Goal: Task Accomplishment & Management: Use online tool/utility

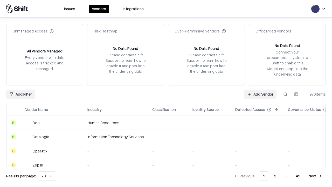
click at [260, 94] on link "Add Vendor" at bounding box center [260, 93] width 32 height 9
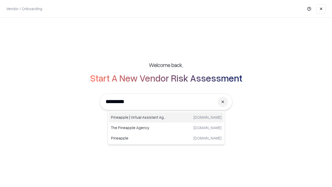
click at [166, 117] on div "Pineapple | Virtual Assistant Agency [DOMAIN_NAME]" at bounding box center [166, 117] width 115 height 10
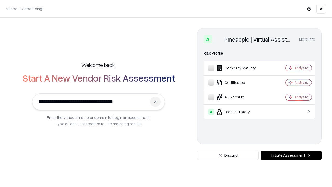
type input "**********"
click at [291, 155] on button "Initiate Assessment" at bounding box center [290, 154] width 61 height 9
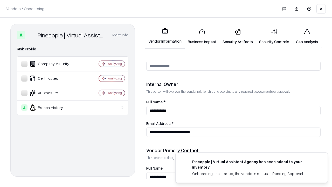
scroll to position [268, 0]
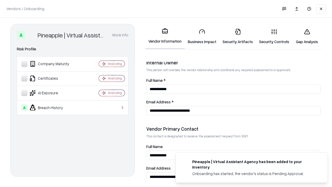
click at [307, 36] on link "Gap Analysis" at bounding box center [306, 36] width 29 height 24
